Goal: Use online tool/utility: Use online tool/utility

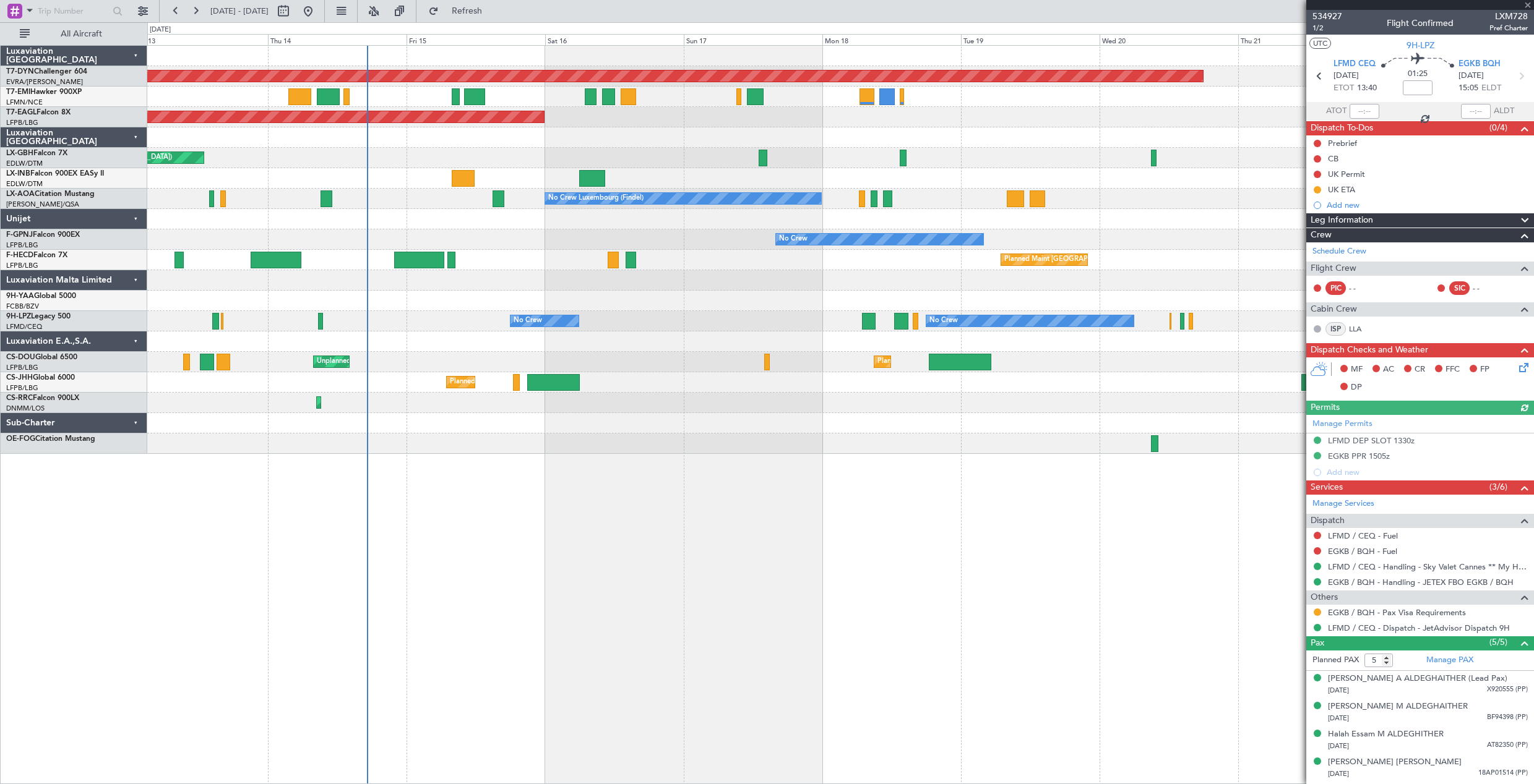
scroll to position [25, 0]
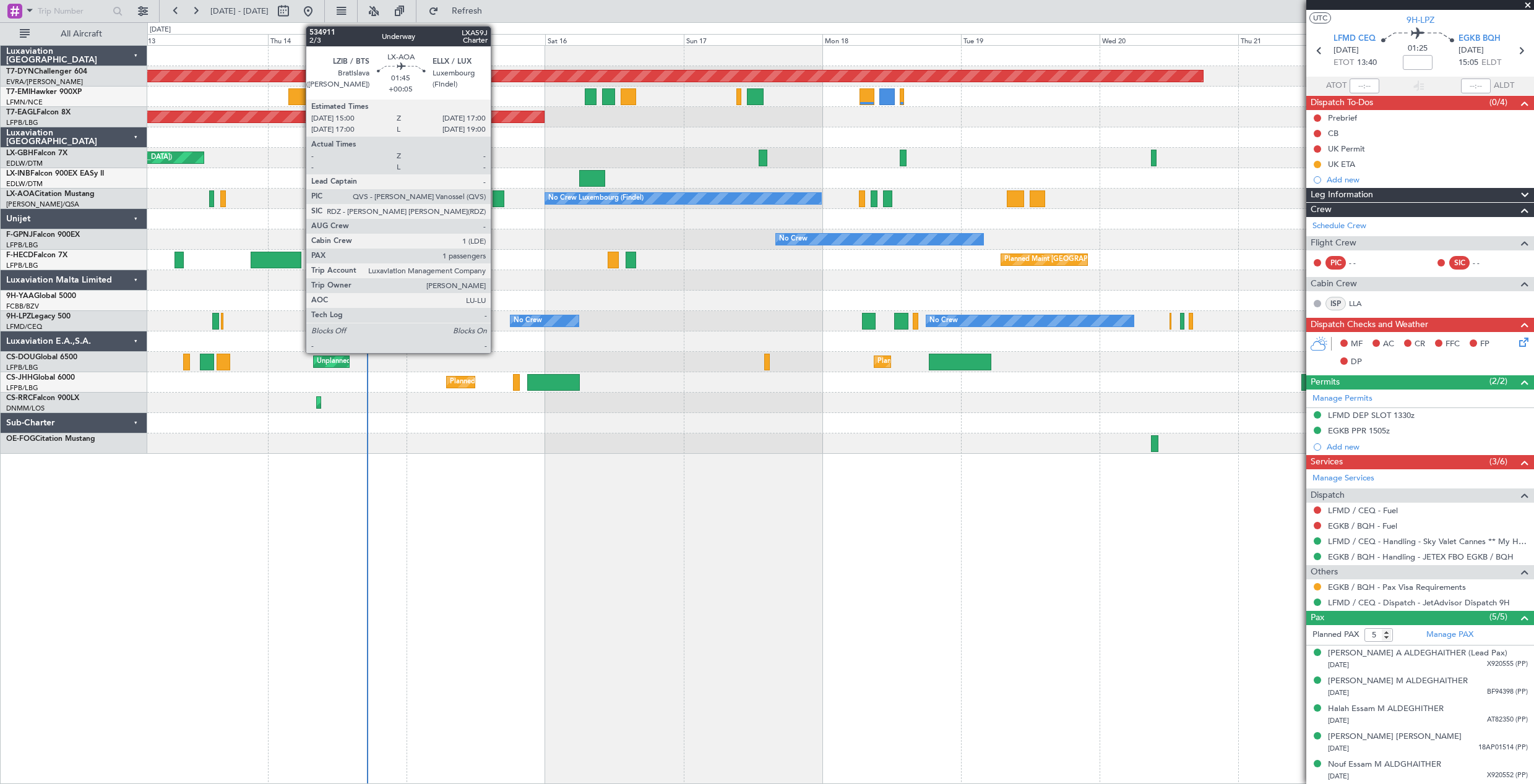
click at [496, 201] on div at bounding box center [498, 199] width 12 height 17
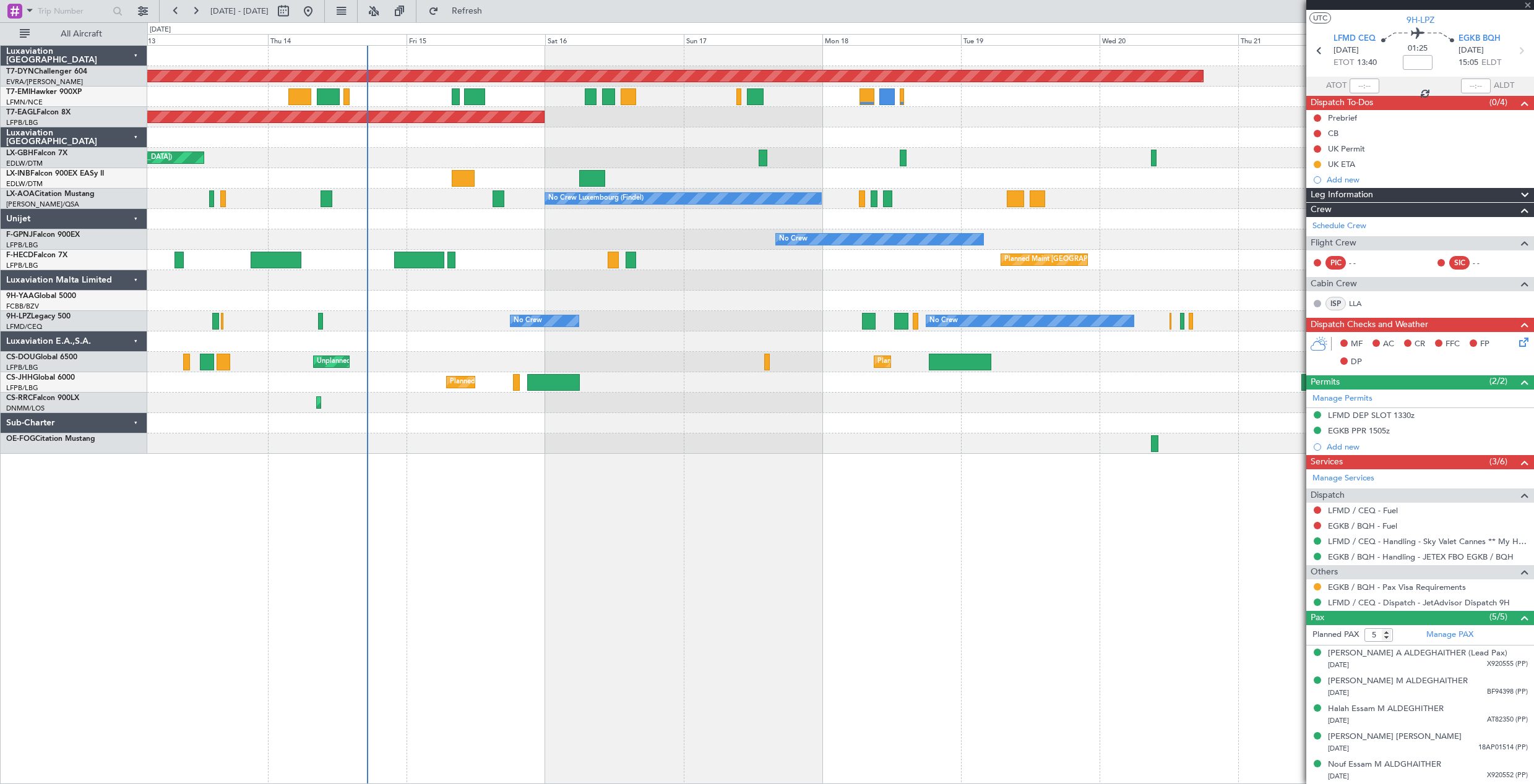
type input "+00:05"
type input "1"
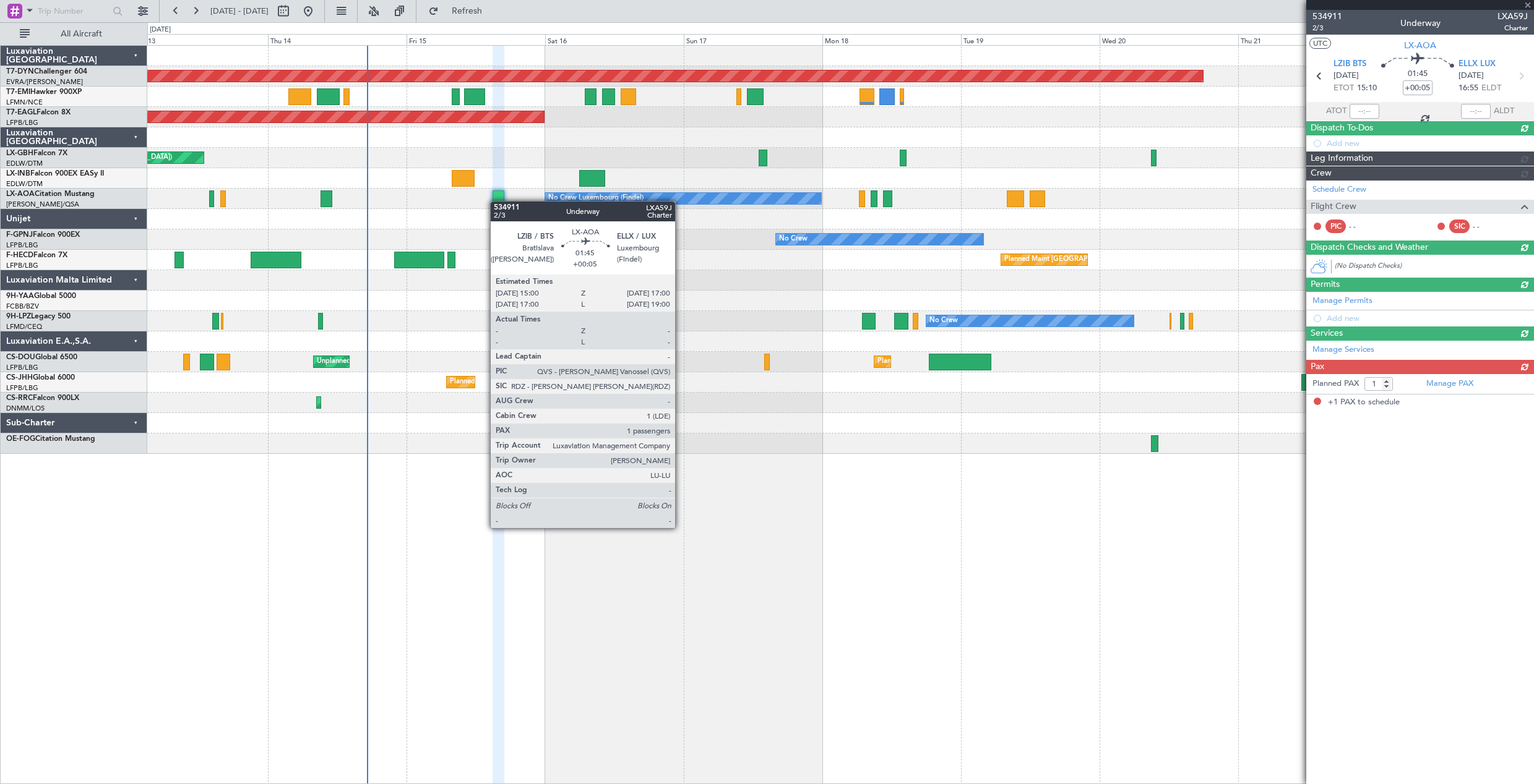
scroll to position [0, 0]
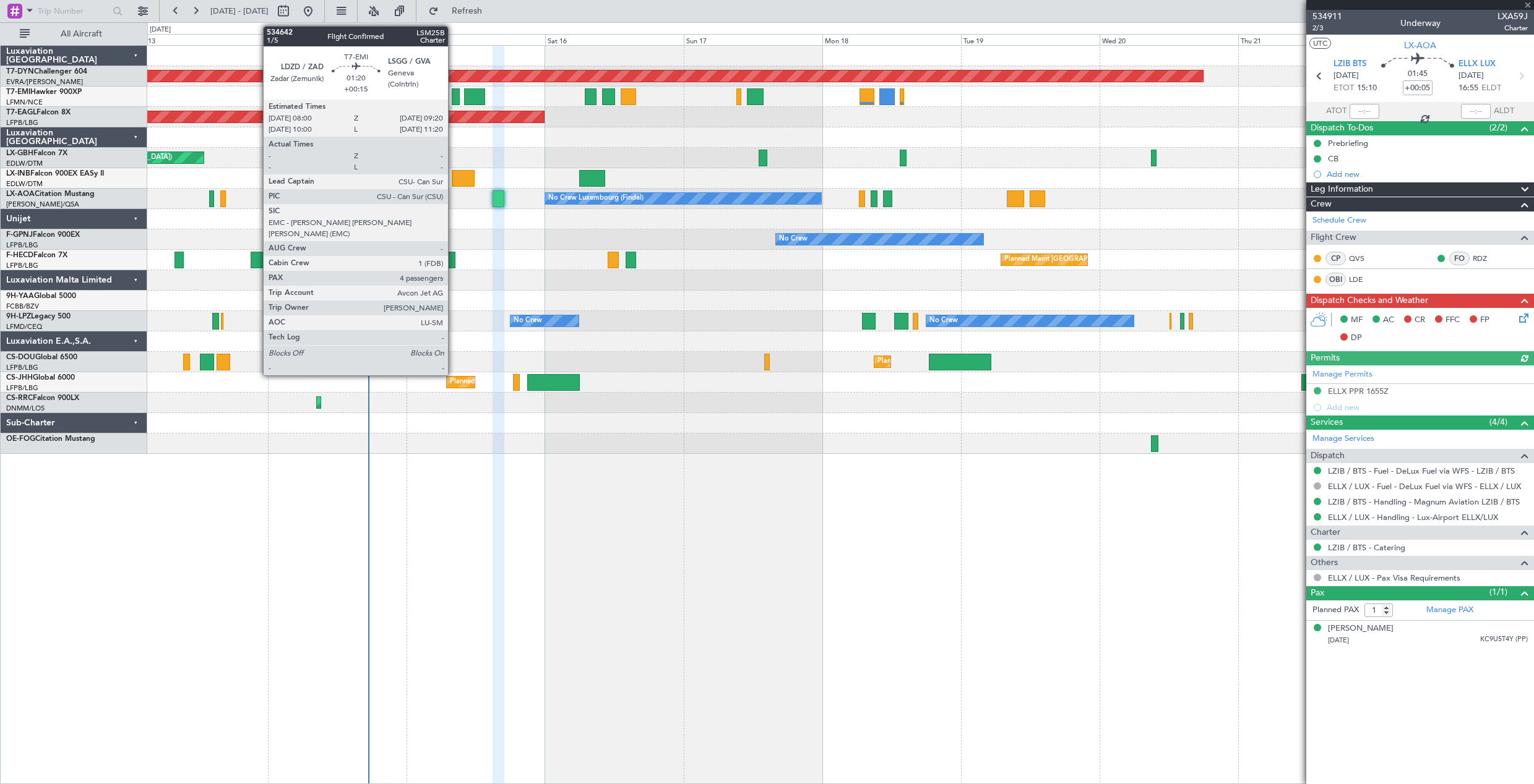
click at [454, 89] on div at bounding box center [455, 96] width 8 height 17
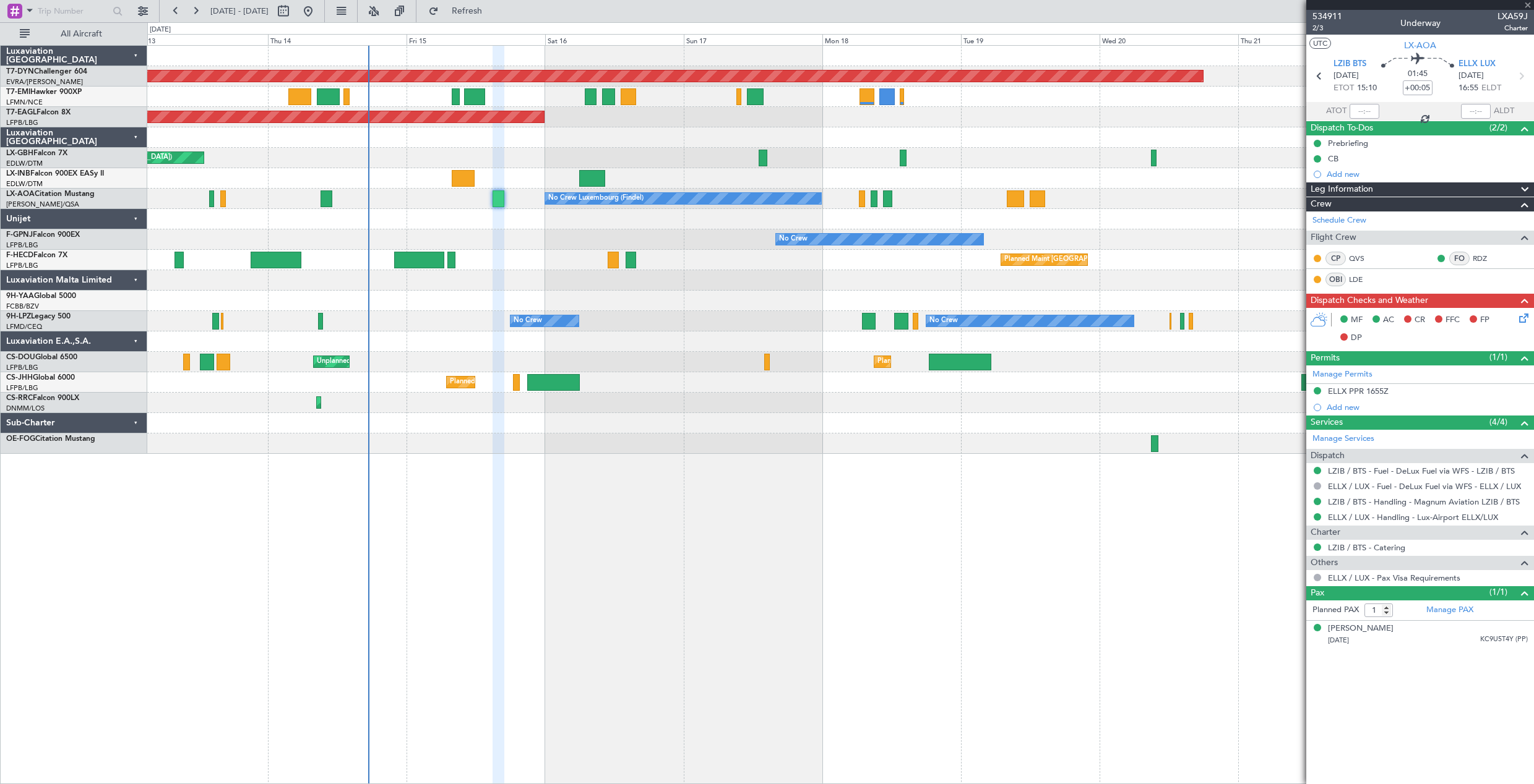
type input "+00:15"
type input "4"
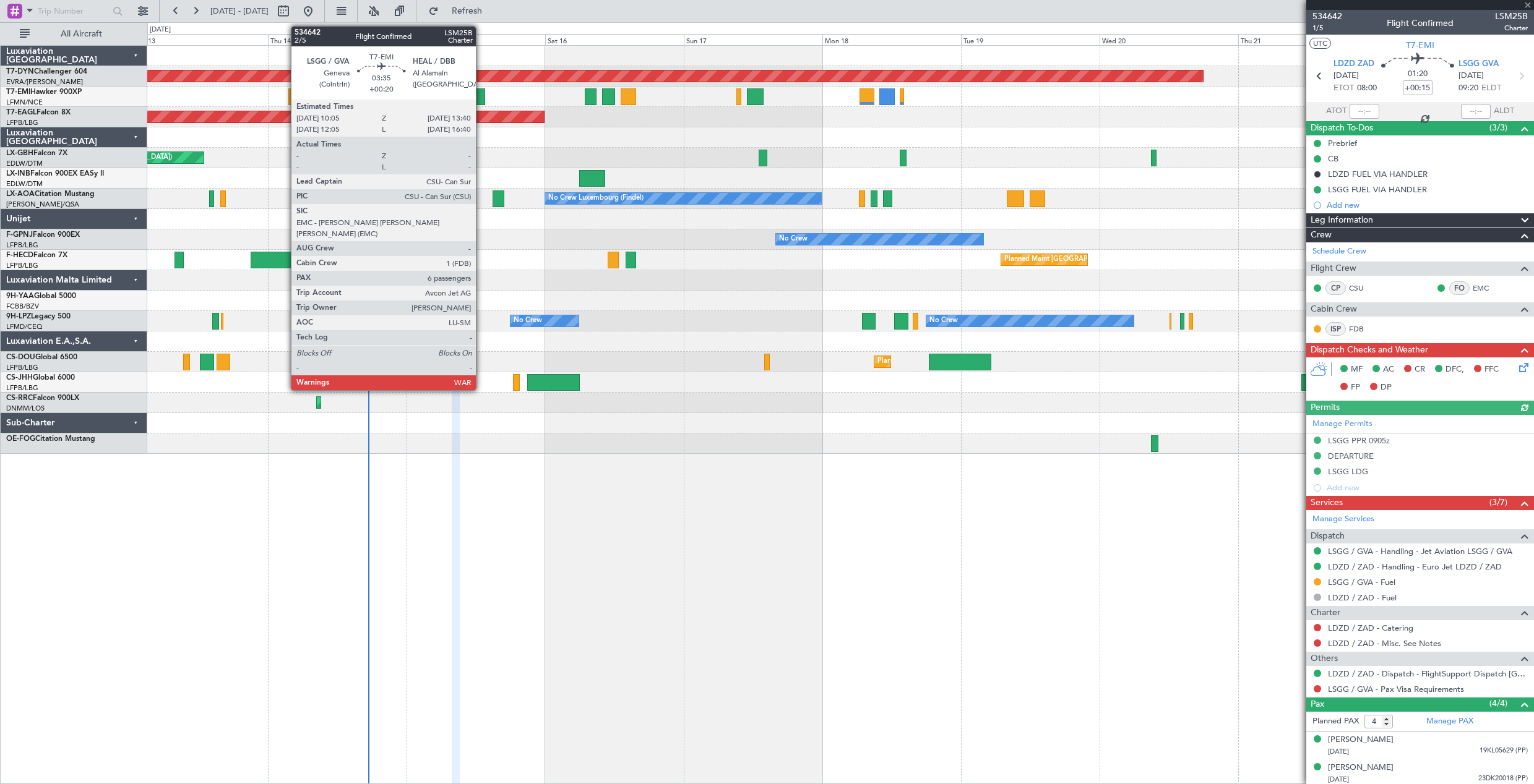
click at [481, 92] on div at bounding box center [475, 96] width 21 height 17
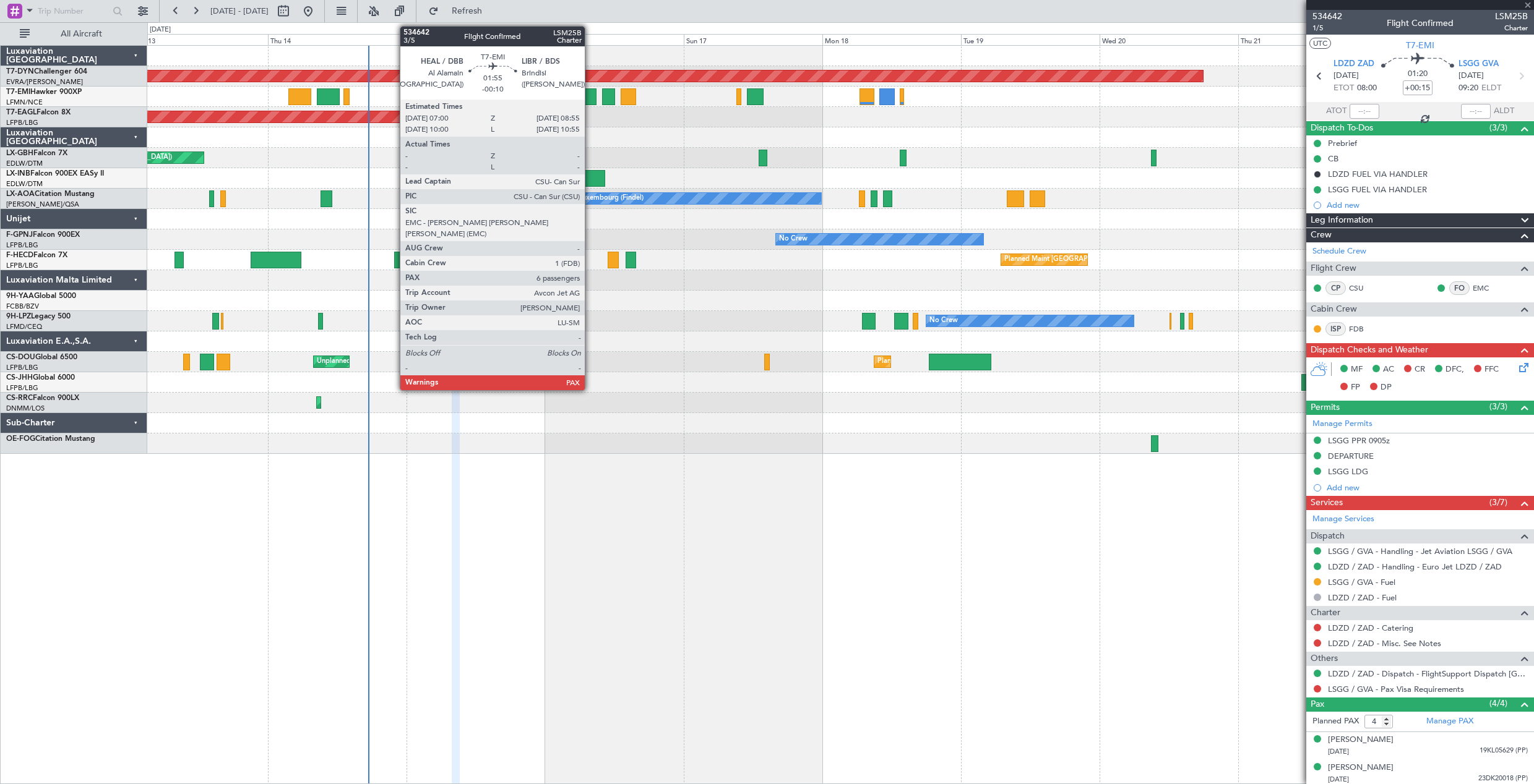
click at [591, 94] on div at bounding box center [591, 96] width 11 height 17
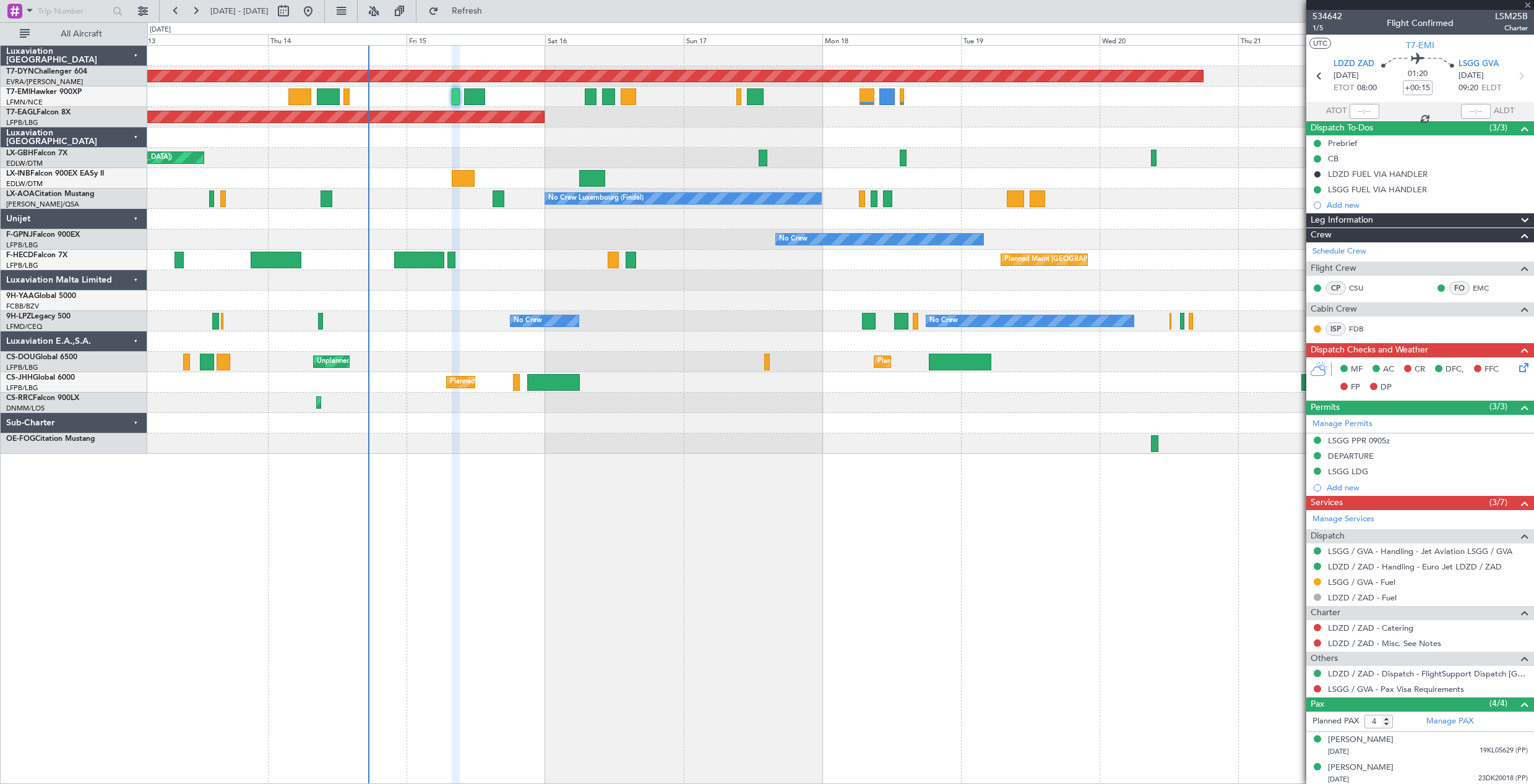
type input "-00:10"
type input "7"
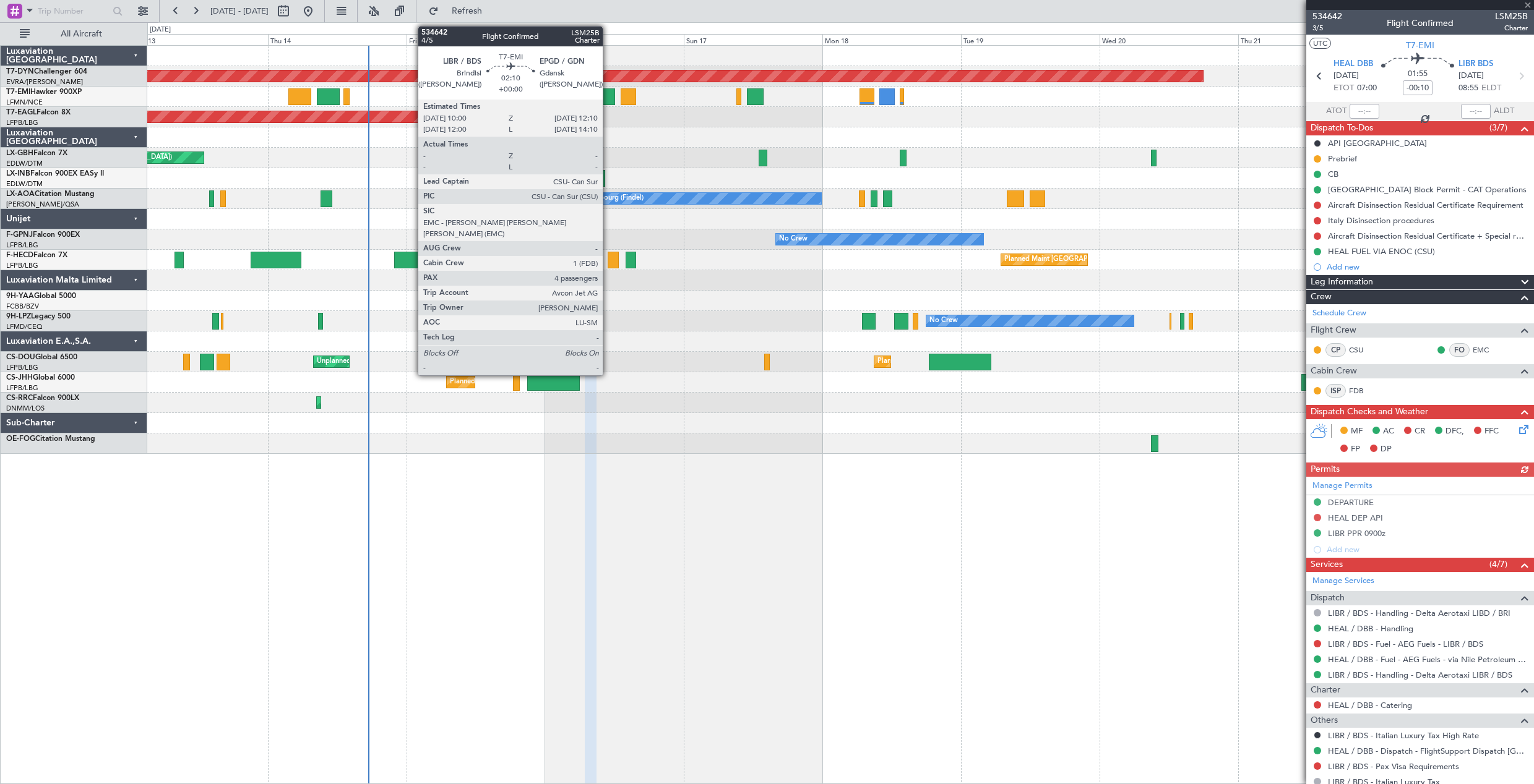
click at [608, 92] on div at bounding box center [609, 96] width 13 height 17
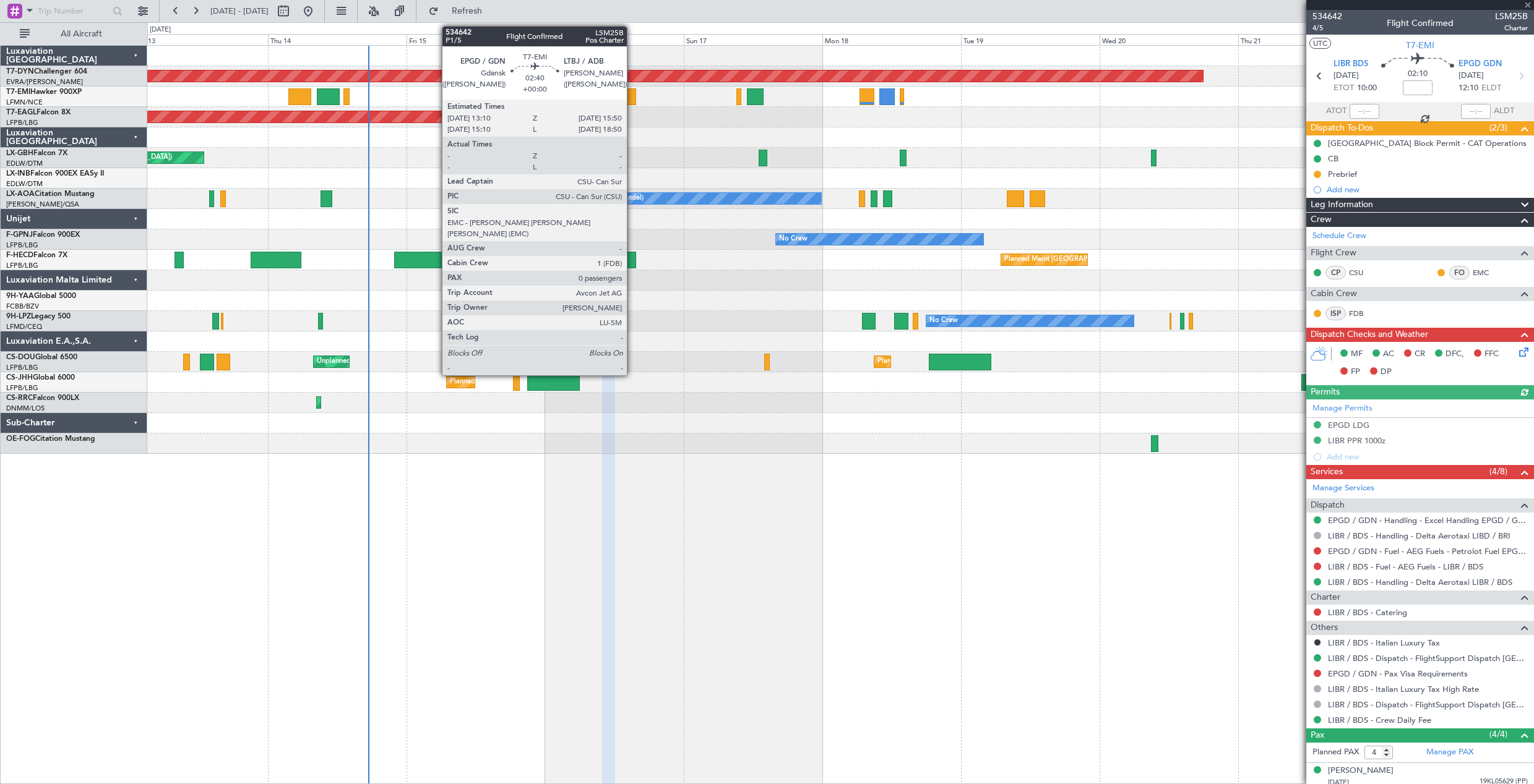
click at [633, 94] on div at bounding box center [628, 96] width 15 height 17
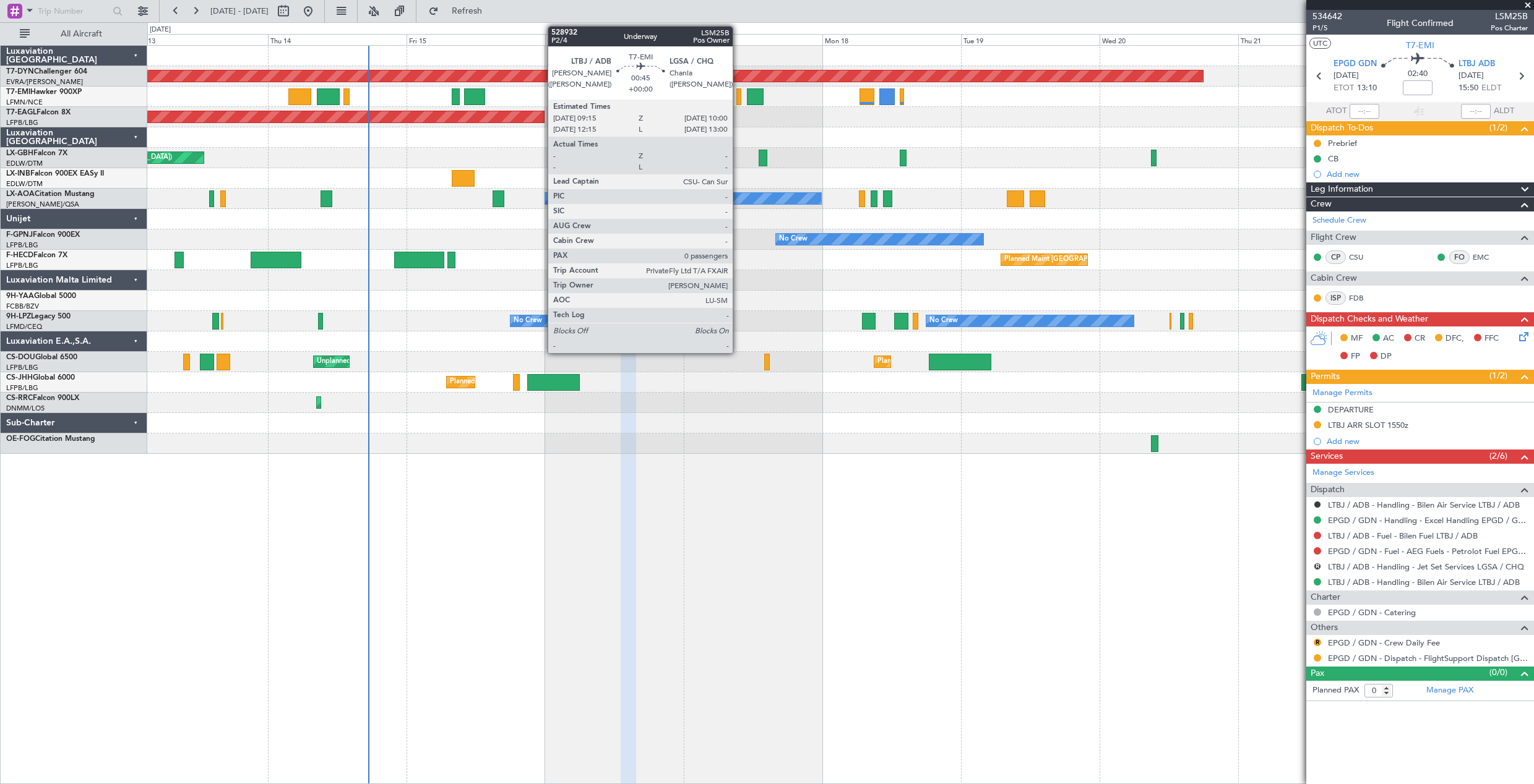
click at [738, 98] on div at bounding box center [739, 96] width 5 height 17
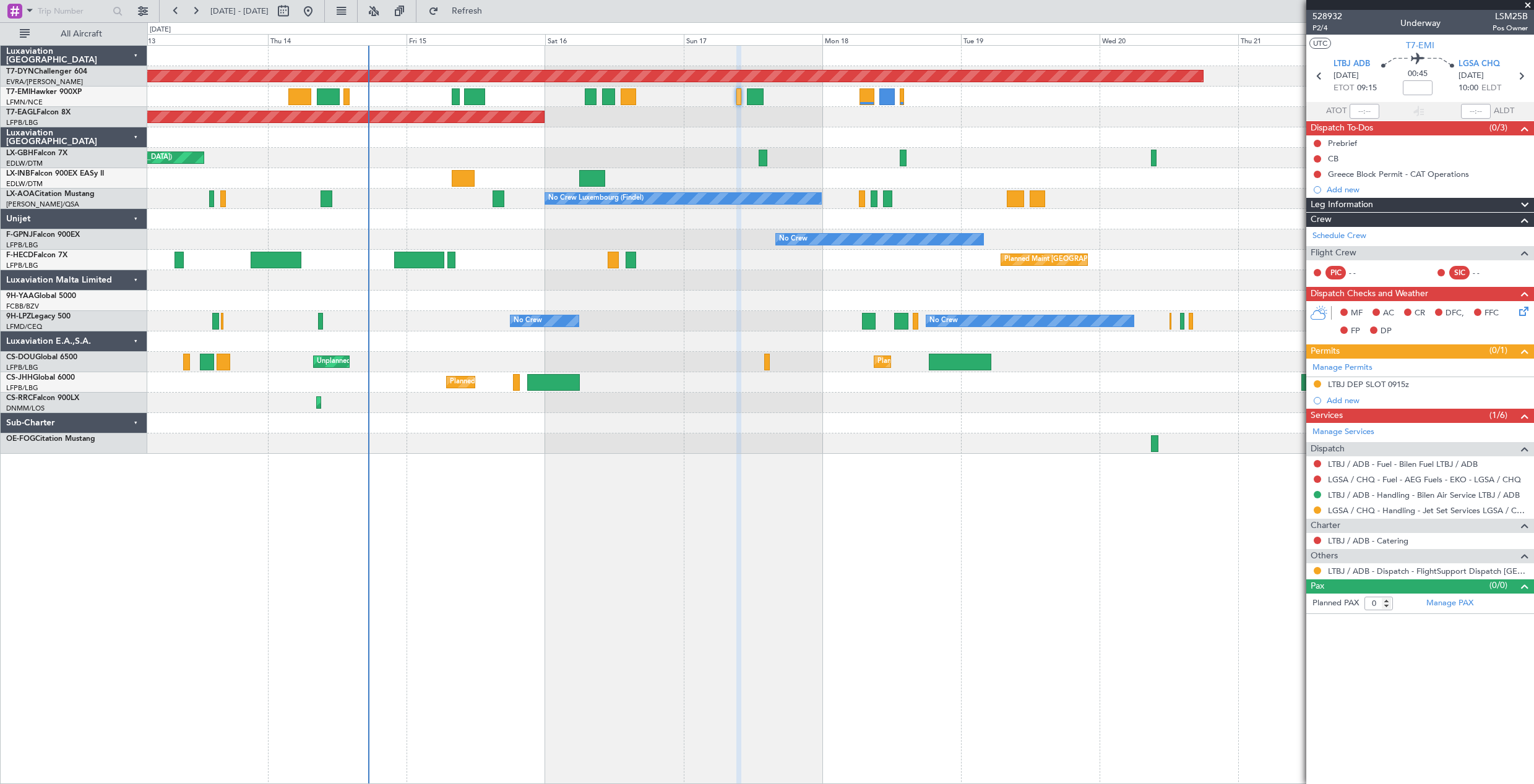
click at [764, 97] on div at bounding box center [840, 97] width 1386 height 21
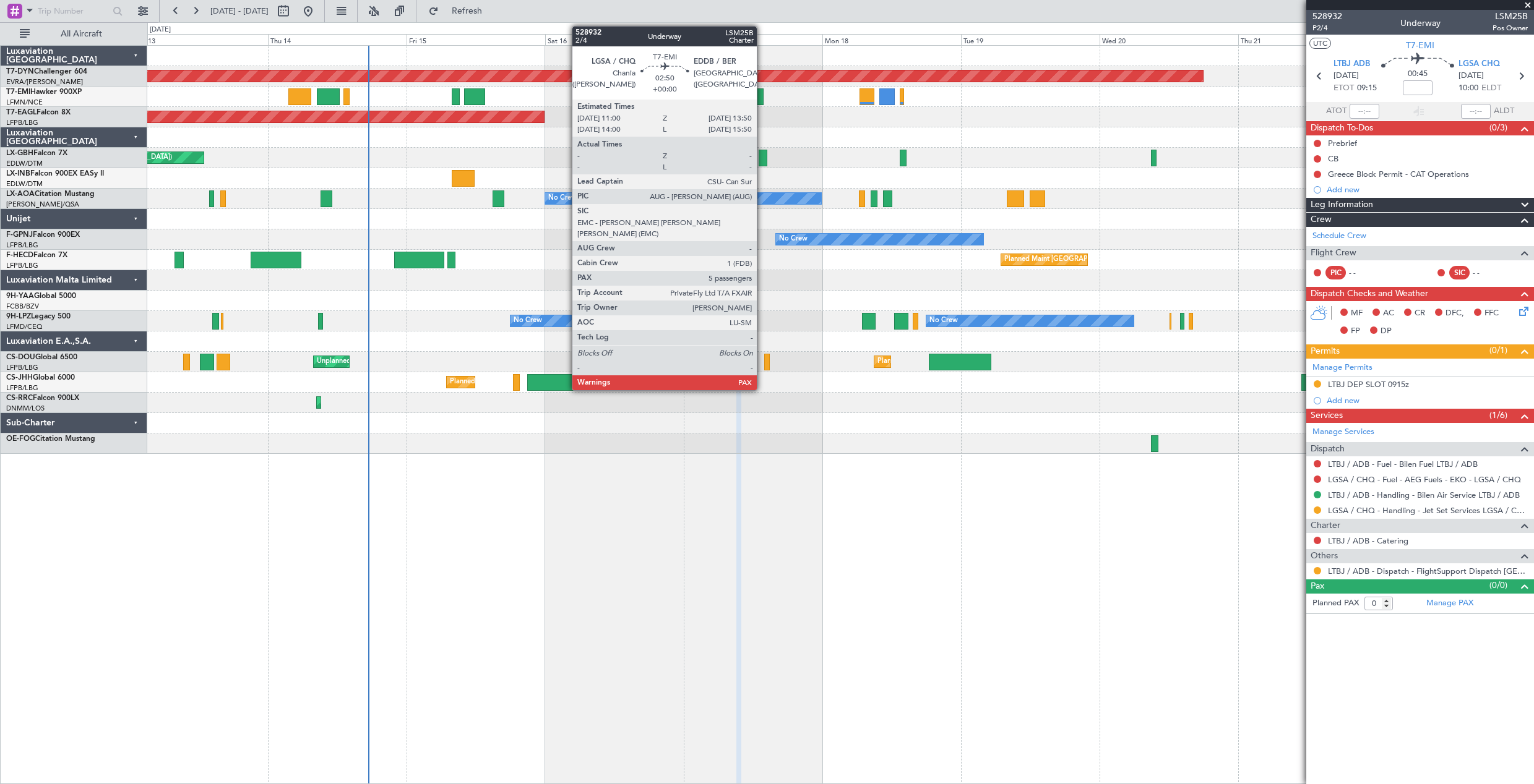
click at [762, 97] on div at bounding box center [755, 96] width 17 height 17
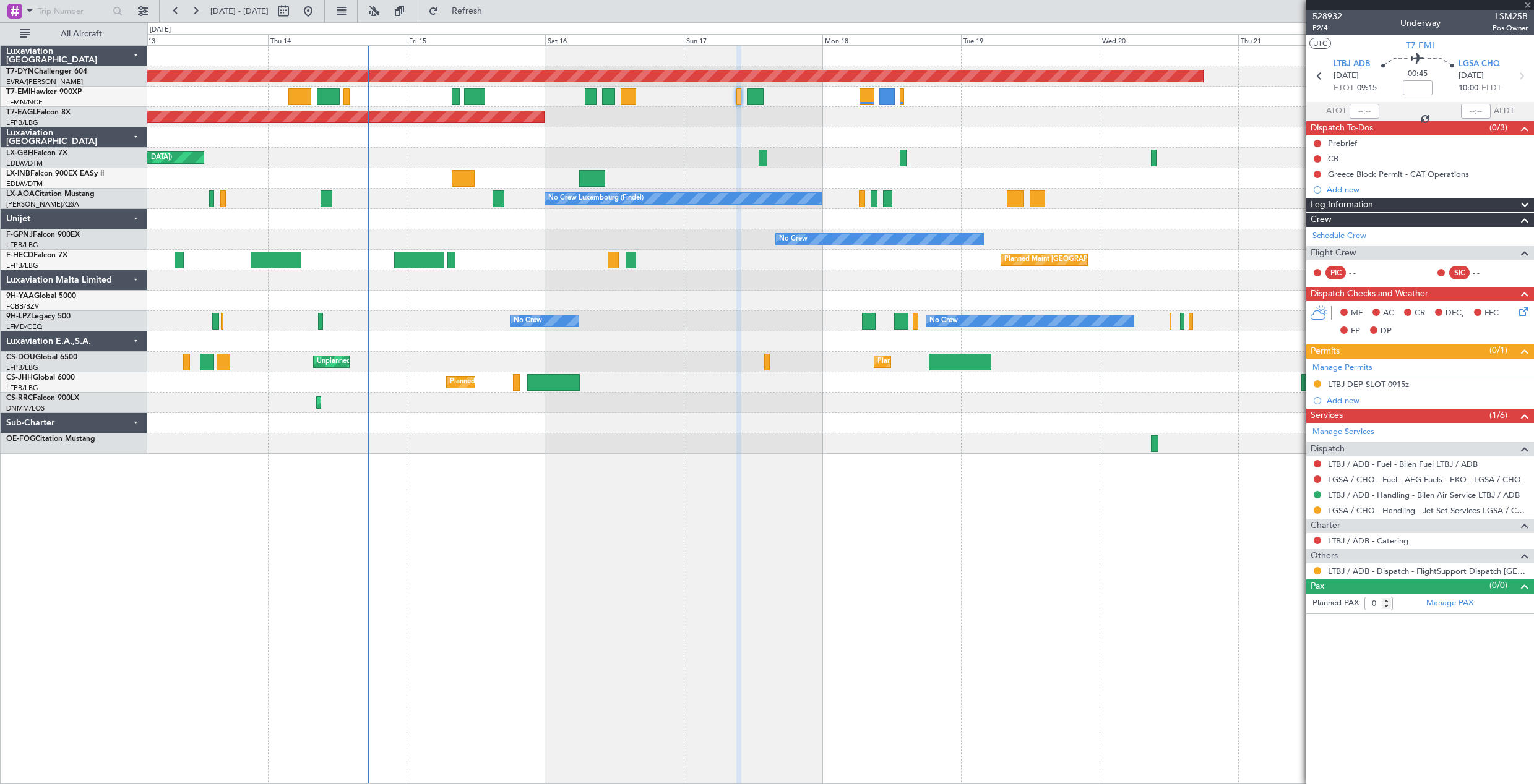
type input "5"
